Goal: Transaction & Acquisition: Purchase product/service

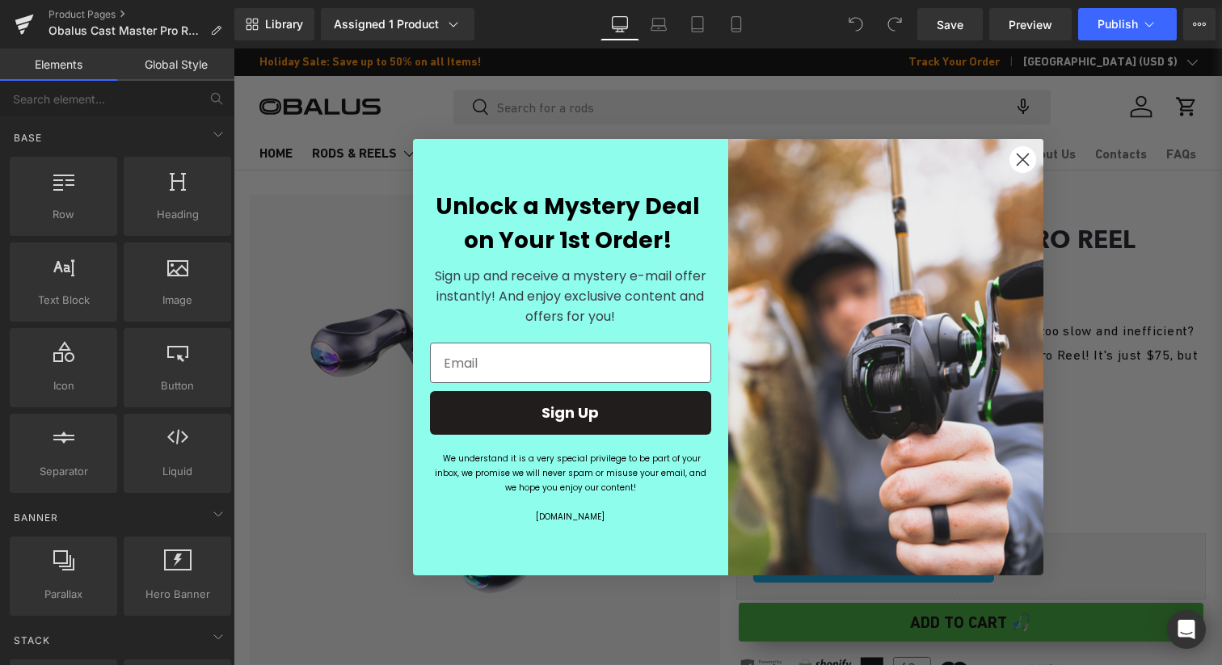
click at [1024, 155] on circle "Close dialog" at bounding box center [1022, 158] width 27 height 27
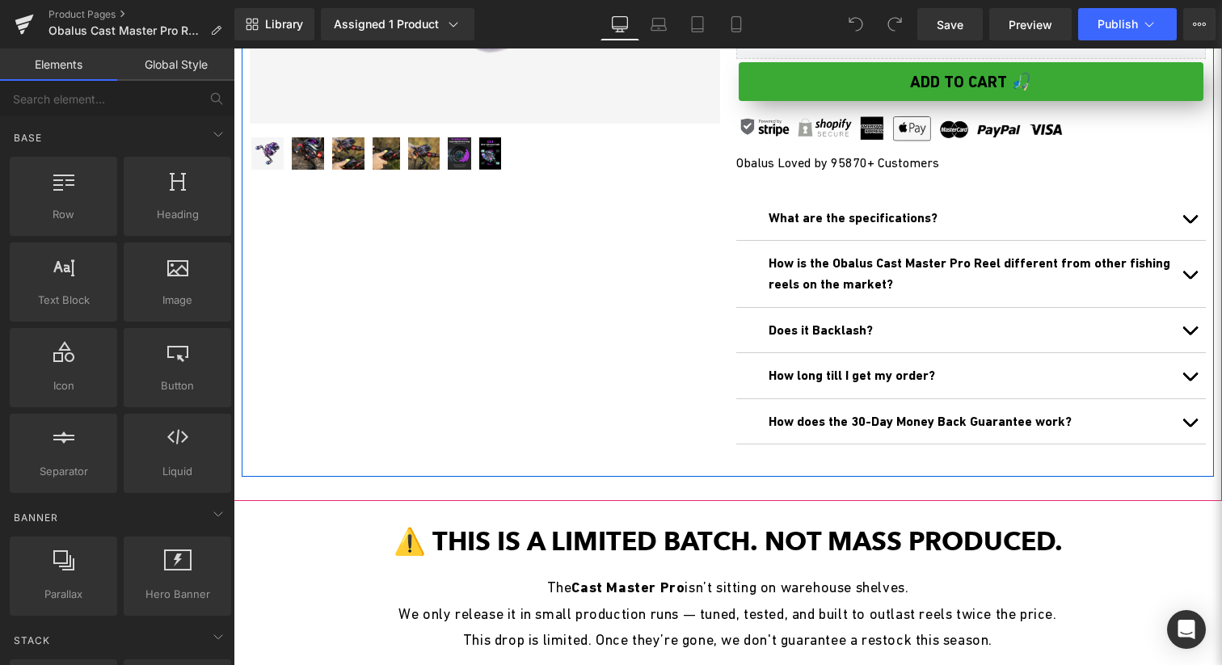
scroll to position [553, 0]
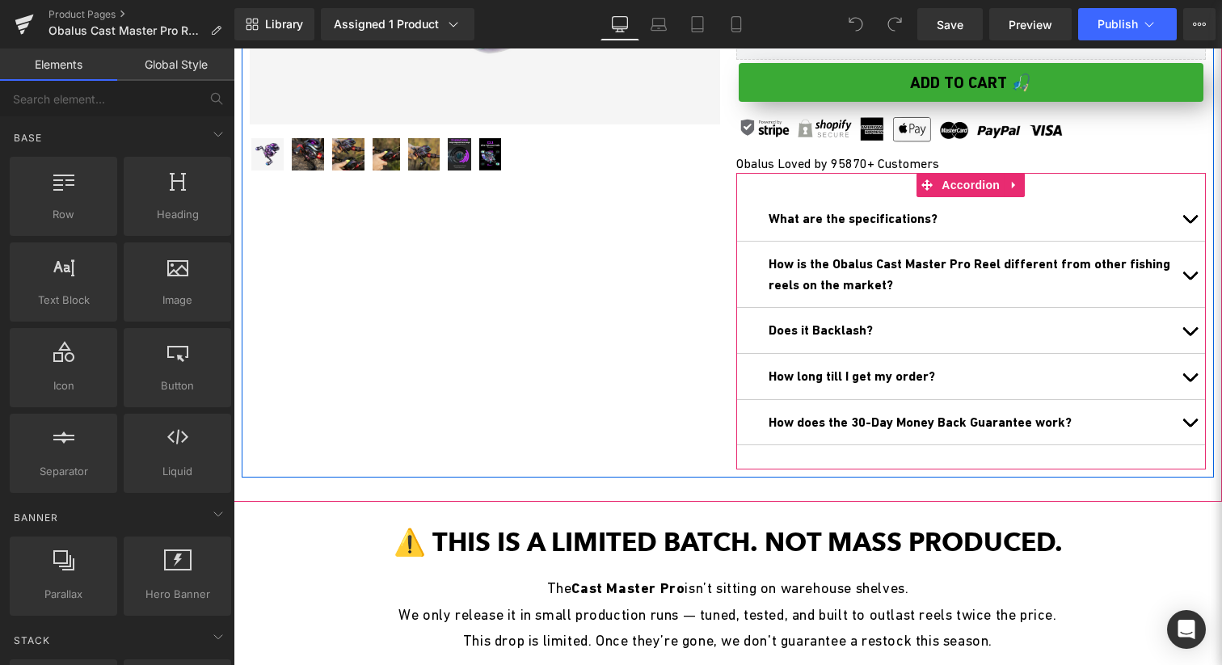
click at [1183, 274] on button "button" at bounding box center [1190, 274] width 32 height 65
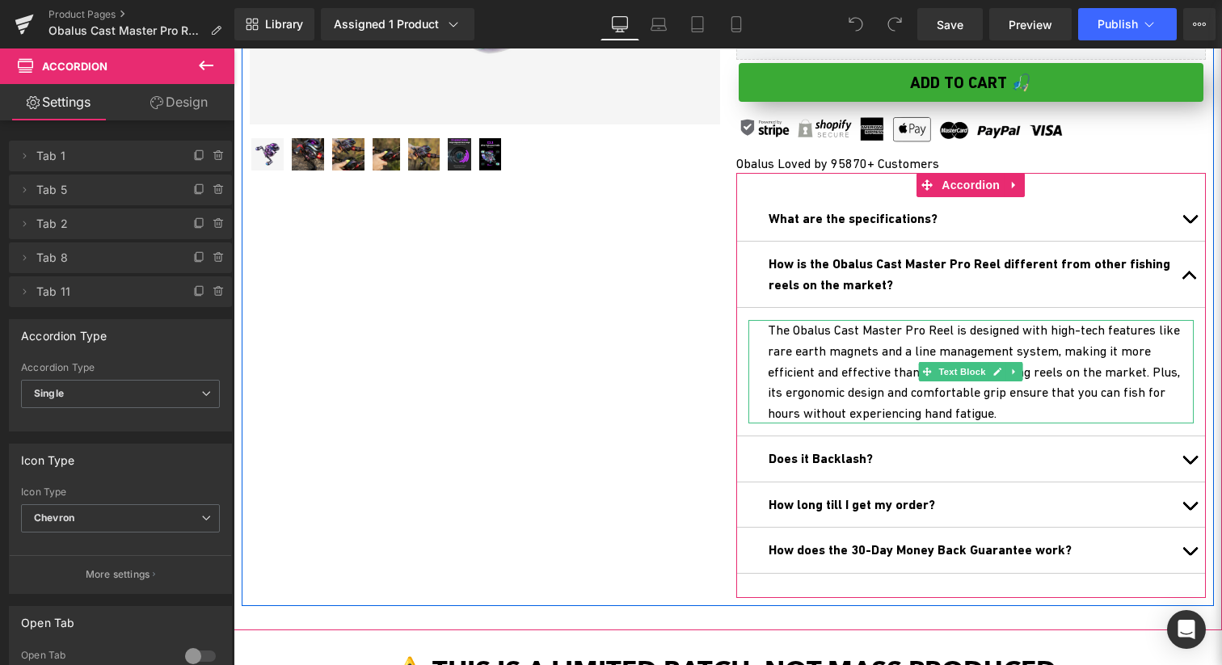
click at [1018, 352] on div "The Obalus Cast Master Pro Reel is designed with high-tech features like rare e…" at bounding box center [971, 371] width 446 height 103
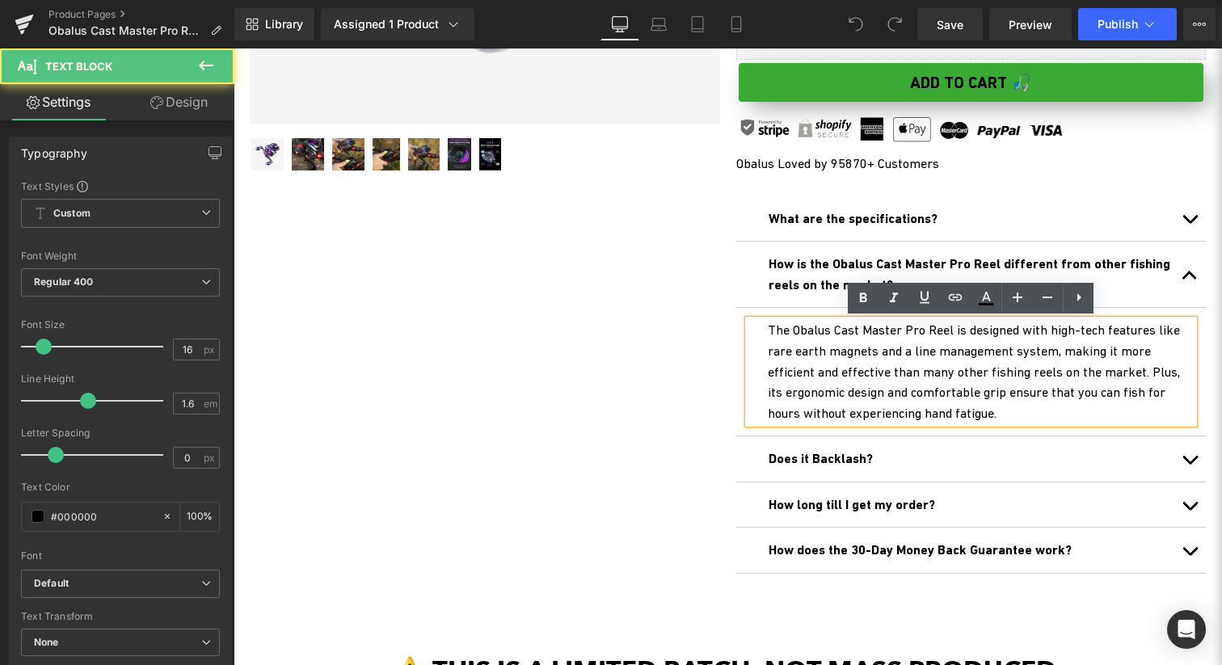
click at [905, 373] on div "The Obalus Cast Master Pro Reel is designed with high-tech features like rare e…" at bounding box center [971, 371] width 446 height 103
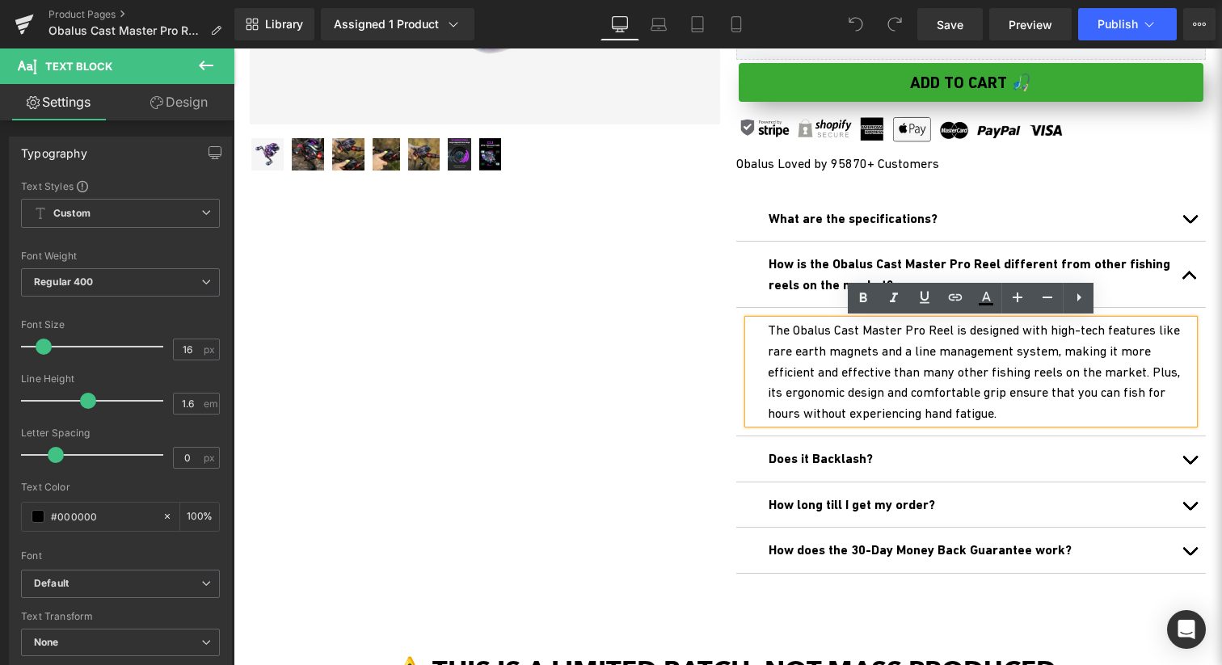
click at [1190, 280] on span "button" at bounding box center [1190, 280] width 0 height 0
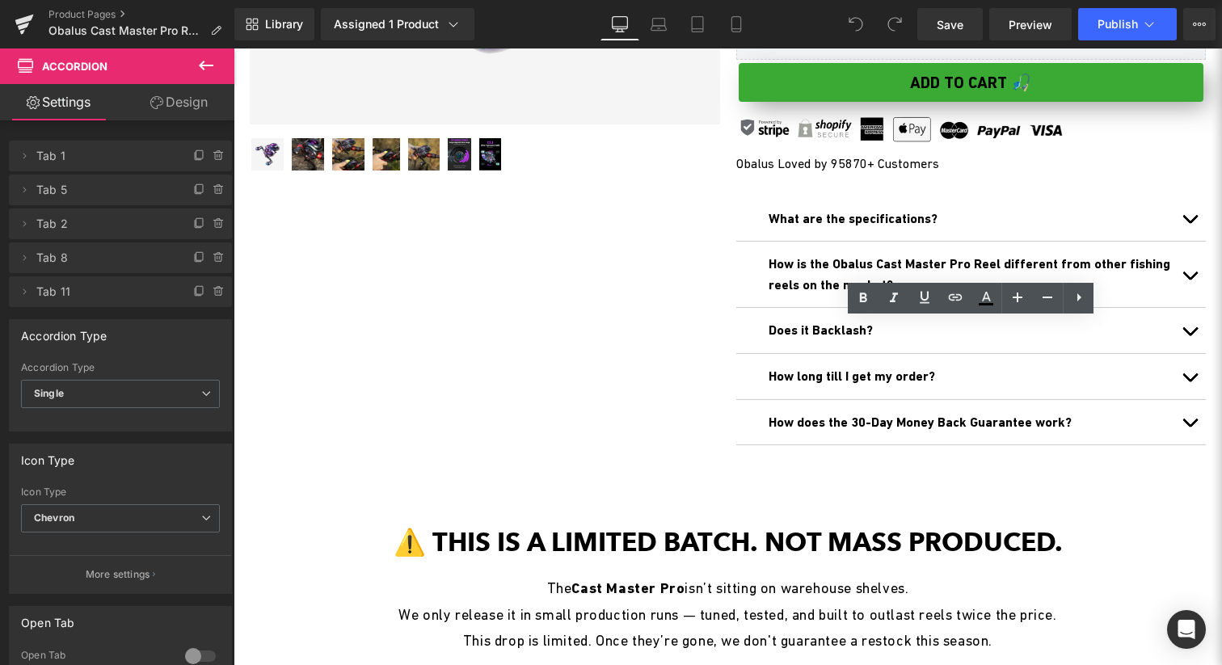
click at [234, 48] on div at bounding box center [234, 48] width 0 height 0
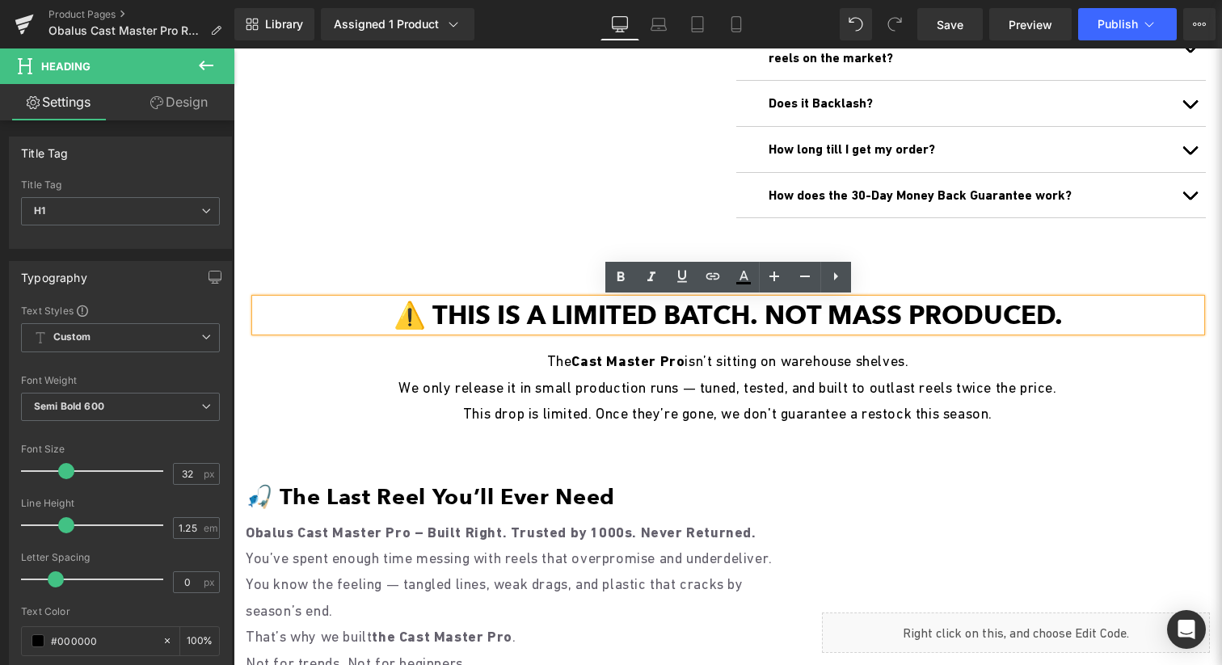
click at [810, 410] on p "This drop is limited. Once they’re gone, we don't guarantee a restock this seas…" at bounding box center [728, 414] width 946 height 26
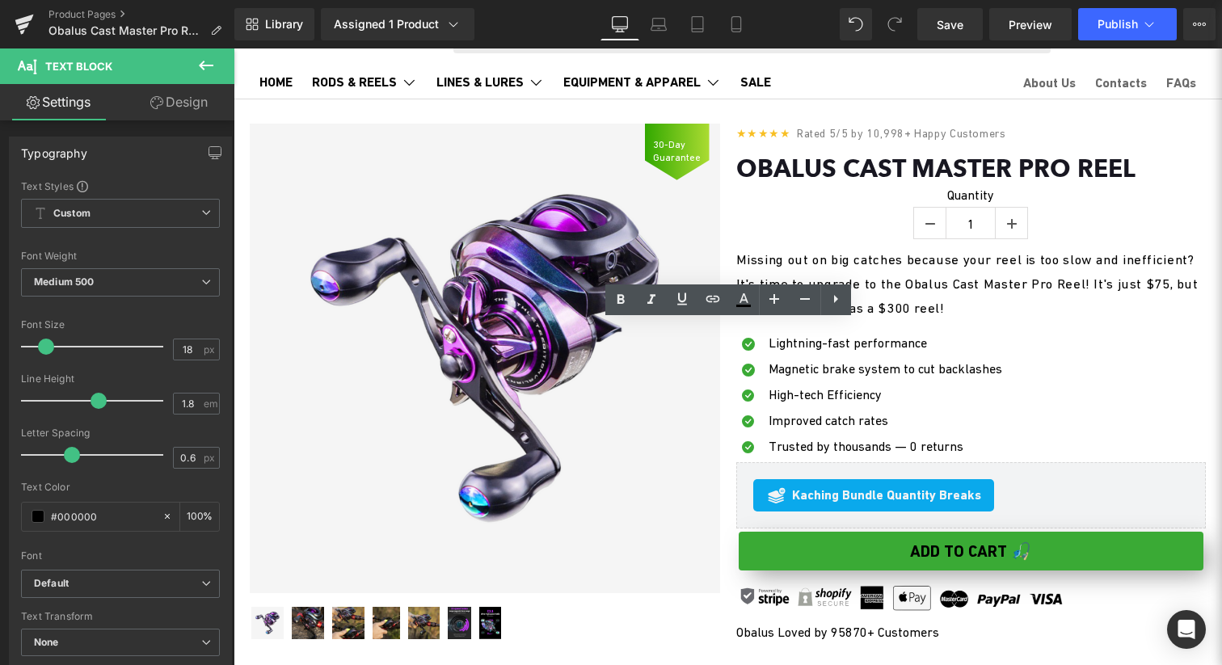
scroll to position [0, 0]
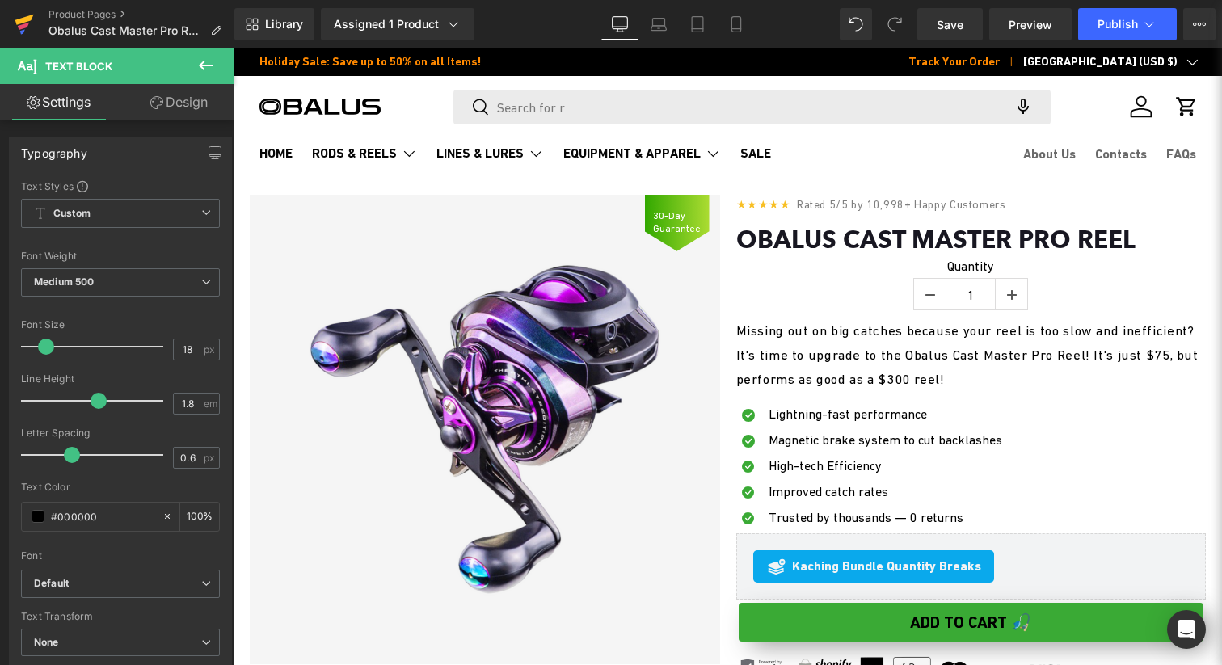
click at [7, 27] on link at bounding box center [24, 24] width 48 height 48
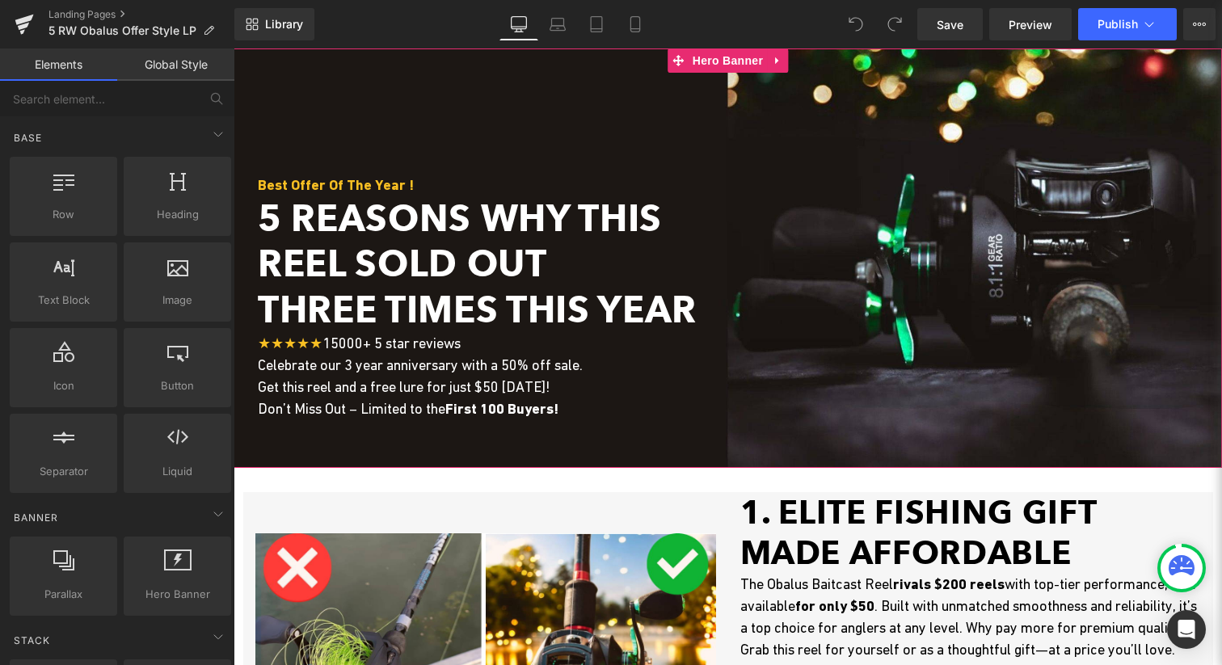
click at [897, 146] on div at bounding box center [728, 258] width 989 height 420
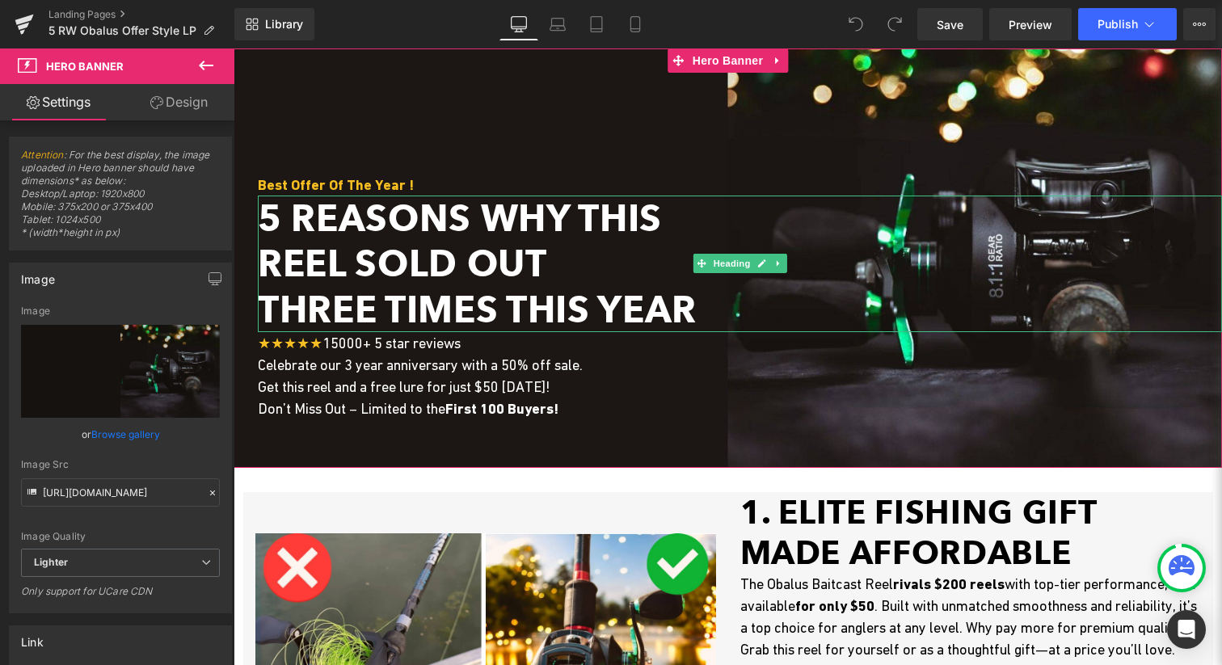
click at [511, 305] on span "Three Times This Year" at bounding box center [477, 310] width 439 height 44
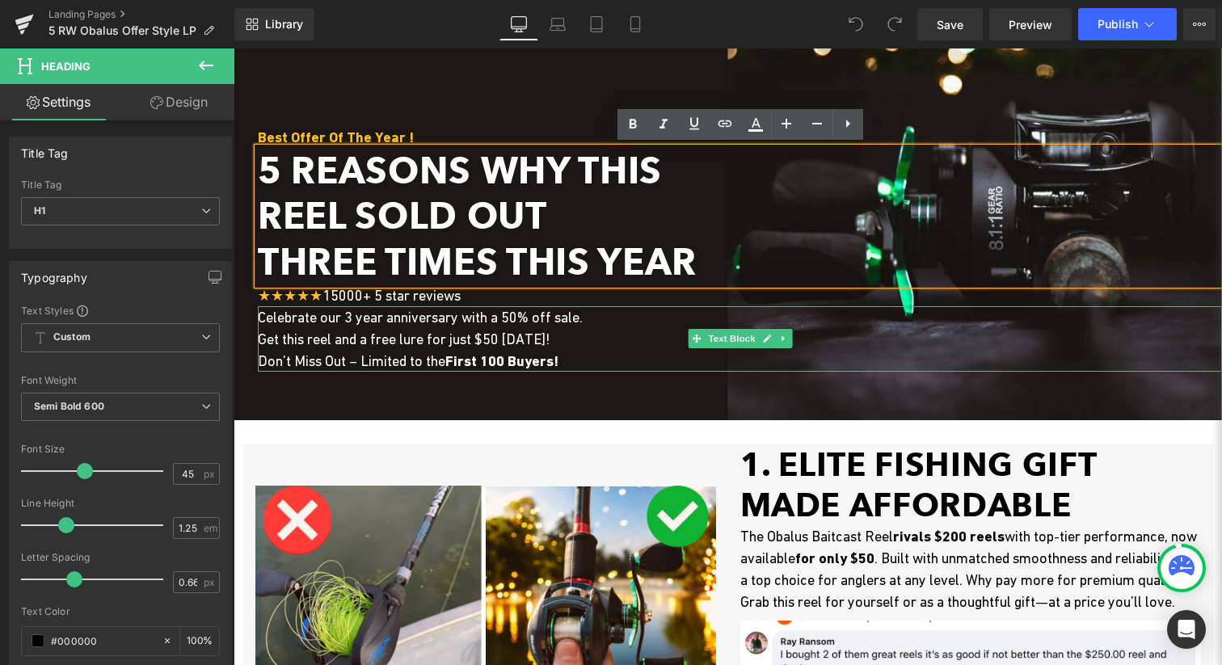
scroll to position [49, 0]
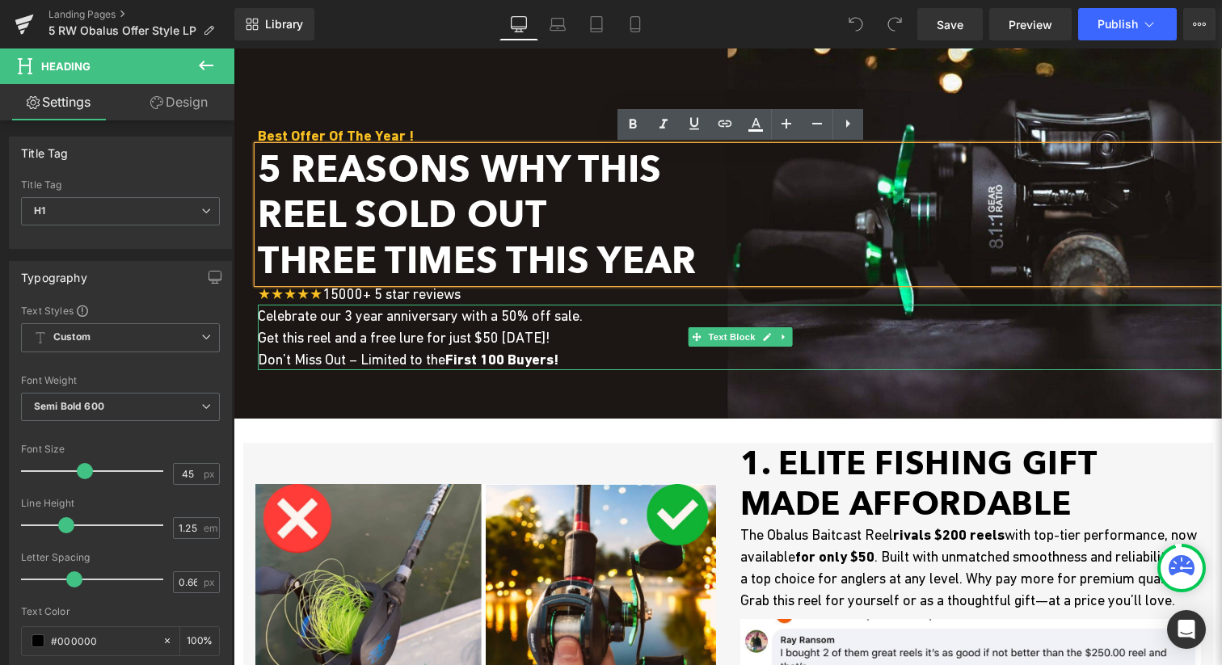
click at [407, 366] on div at bounding box center [740, 368] width 964 height 4
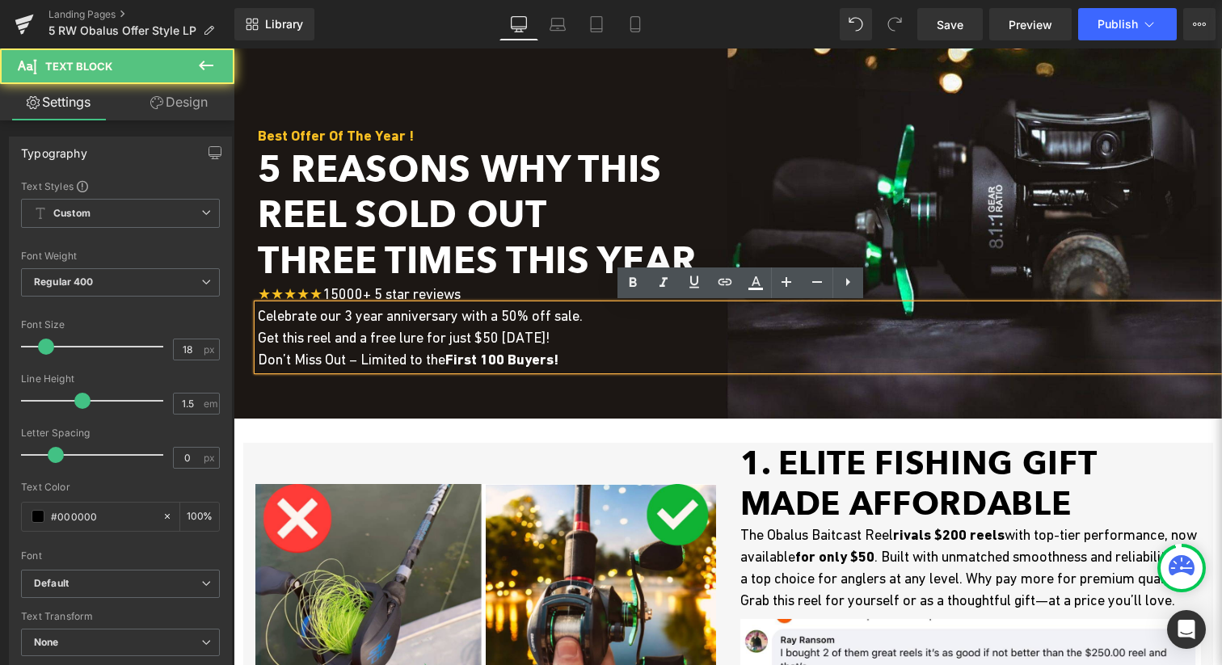
click at [418, 347] on p "Celebrate our 3 year anniversary with a 50% off sale. Get this reel and a free …" at bounding box center [740, 337] width 964 height 65
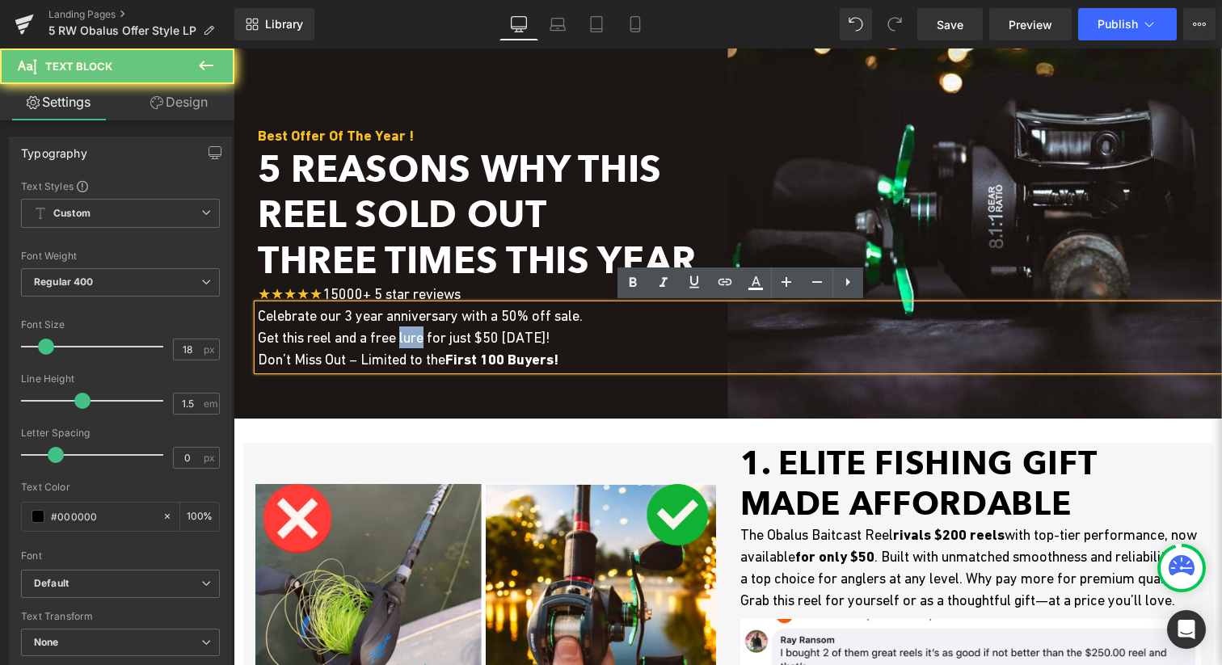
click at [418, 347] on p "Celebrate our 3 year anniversary with a 50% off sale. Get this reel and a free …" at bounding box center [740, 337] width 964 height 65
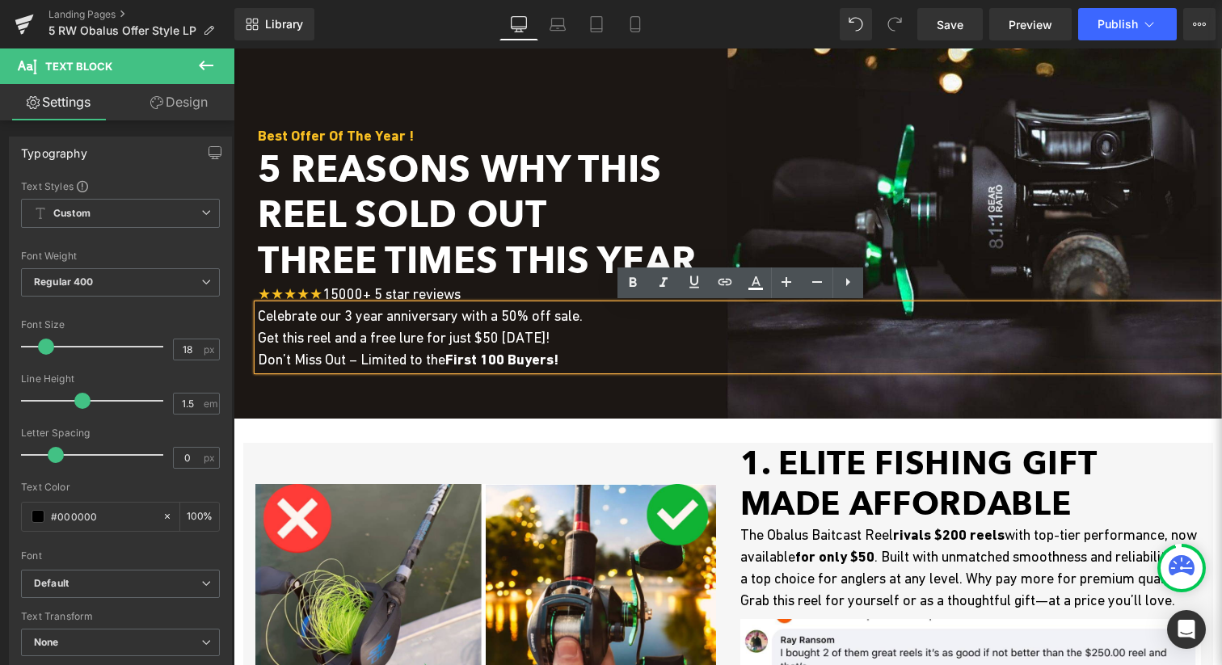
click at [391, 347] on p "Celebrate our 3 year anniversary with a 50% off sale. Get this reel and a free …" at bounding box center [740, 337] width 964 height 65
click at [418, 344] on span "Celebrate our 3 year anniversary with a 50% off sale. Get this reel and a free …" at bounding box center [420, 337] width 325 height 61
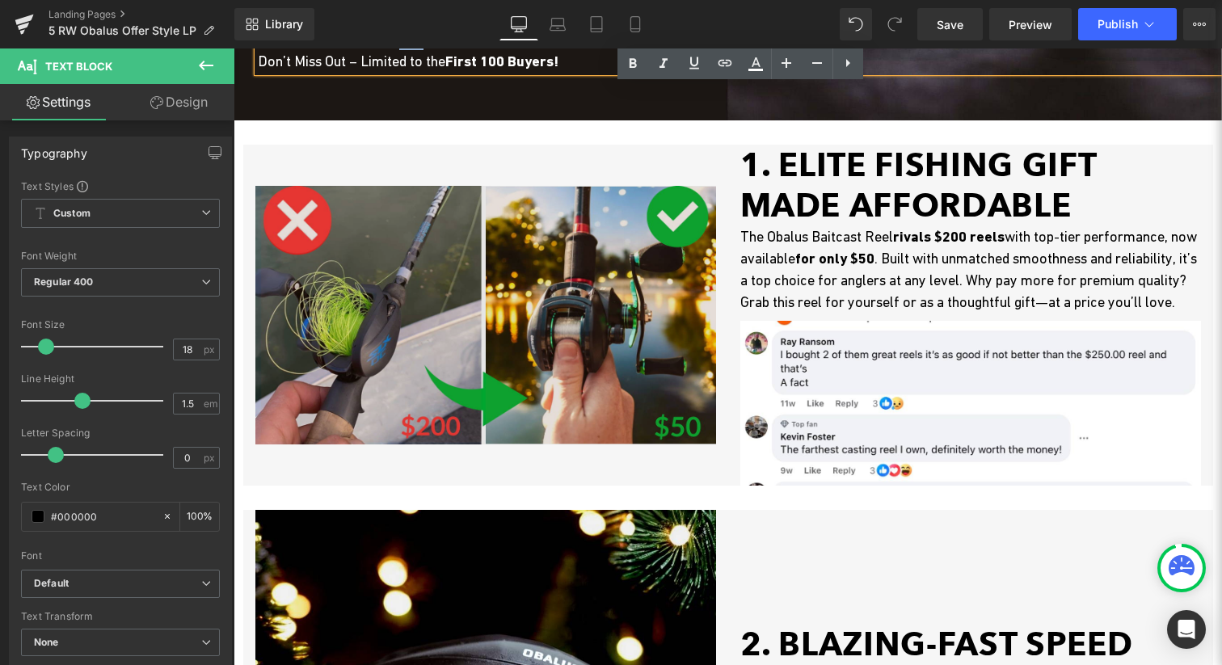
scroll to position [0, 0]
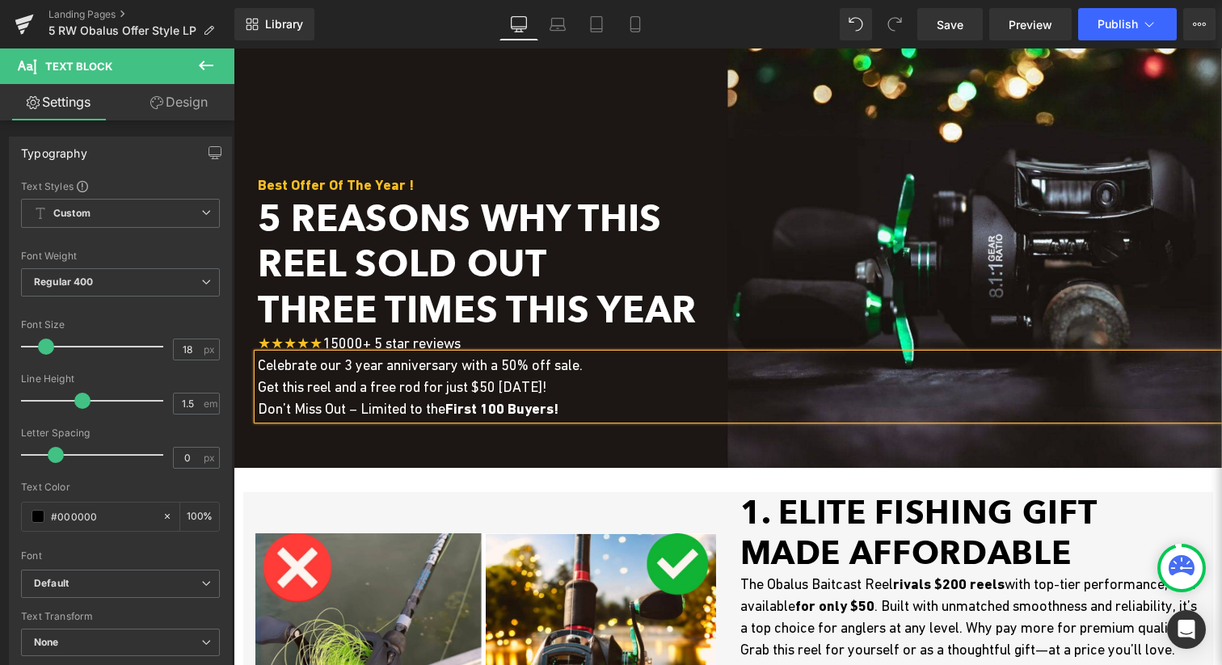
click at [500, 385] on span "Celebrate our 3 year anniversary with a 50% off sale. Get this reel and a free …" at bounding box center [420, 386] width 325 height 61
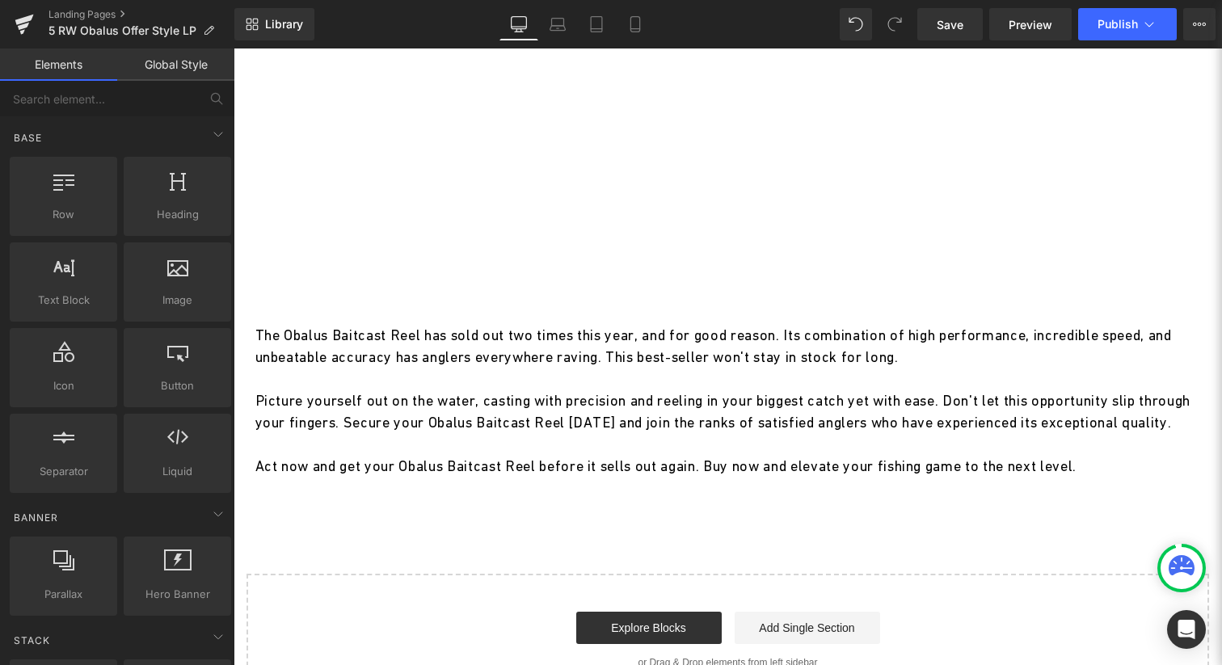
scroll to position [3173, 0]
